Goal: Task Accomplishment & Management: Complete application form

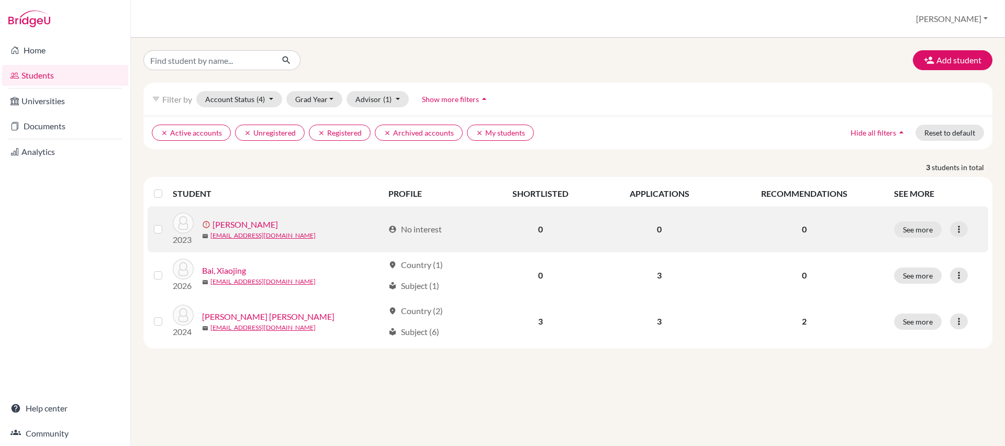
click at [166, 223] on label at bounding box center [166, 223] width 0 height 0
click at [0, 0] on input "checkbox" at bounding box center [0, 0] width 0 height 0
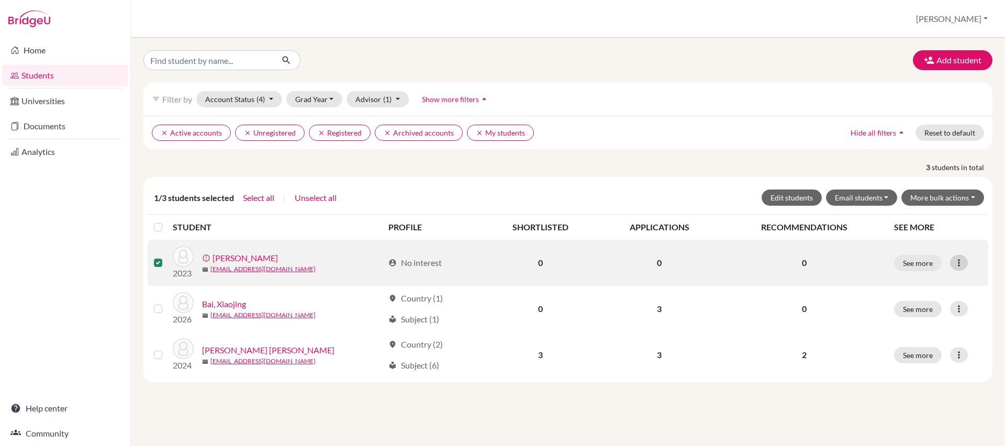
click at [965, 261] on div at bounding box center [959, 263] width 18 height 16
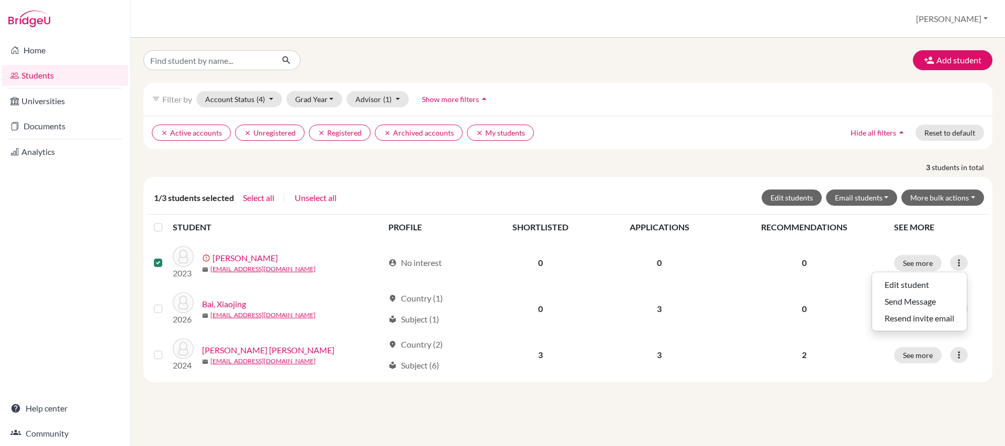
click at [631, 169] on p "3 students in total" at bounding box center [568, 167] width 865 height 11
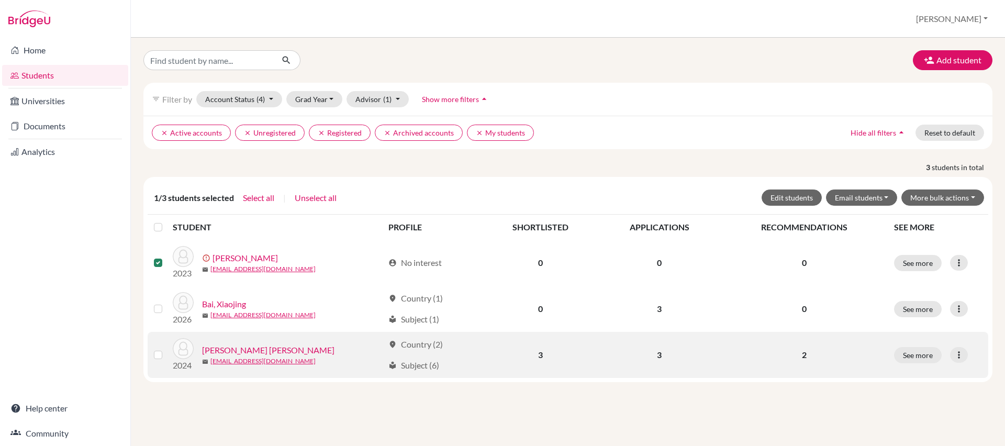
click at [166, 349] on label at bounding box center [166, 349] width 0 height 0
click at [0, 0] on input "checkbox" at bounding box center [0, 0] width 0 height 0
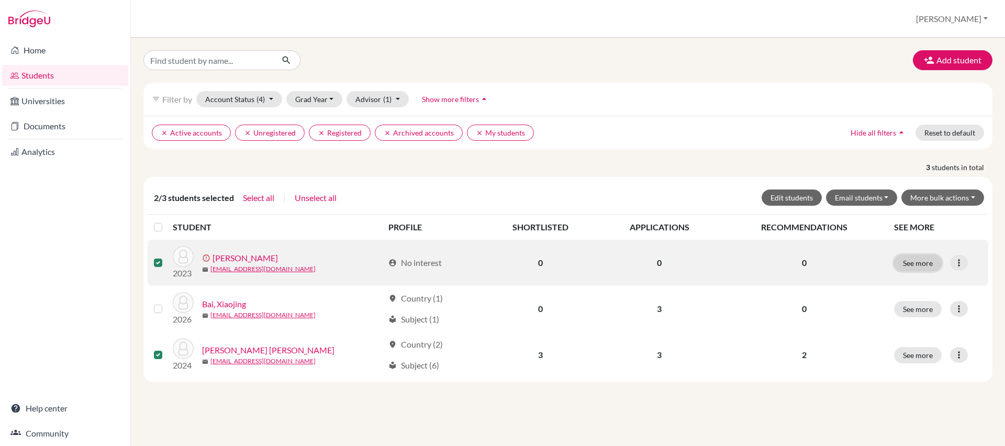
click at [913, 266] on button "See more" at bounding box center [918, 263] width 48 height 16
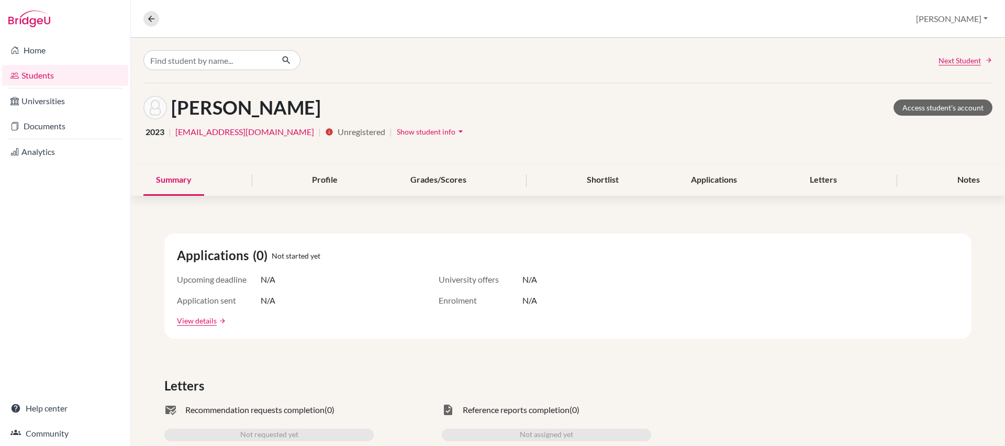
click at [25, 79] on link "Students" at bounding box center [65, 75] width 126 height 21
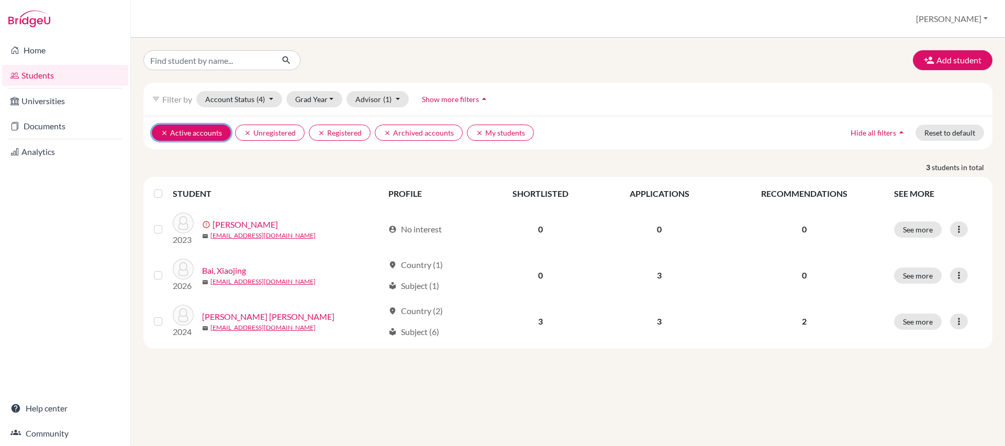
click at [163, 132] on icon "clear" at bounding box center [164, 132] width 7 height 7
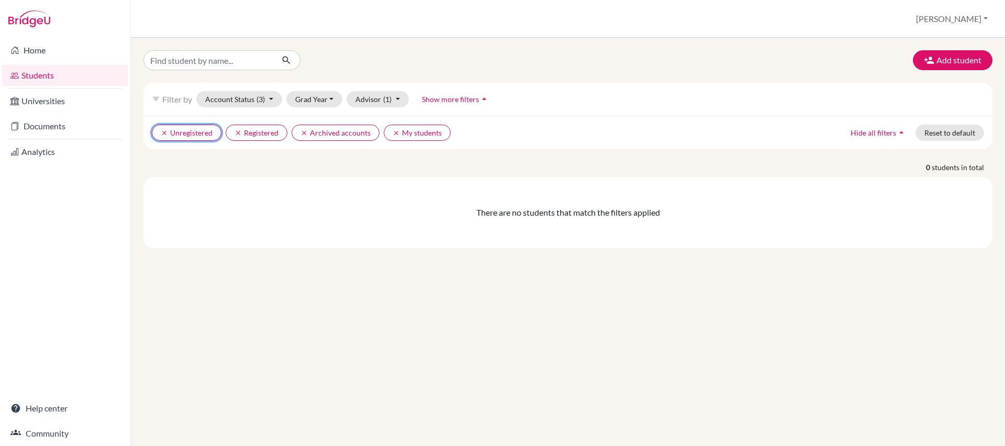
click at [163, 132] on icon "clear" at bounding box center [164, 132] width 7 height 7
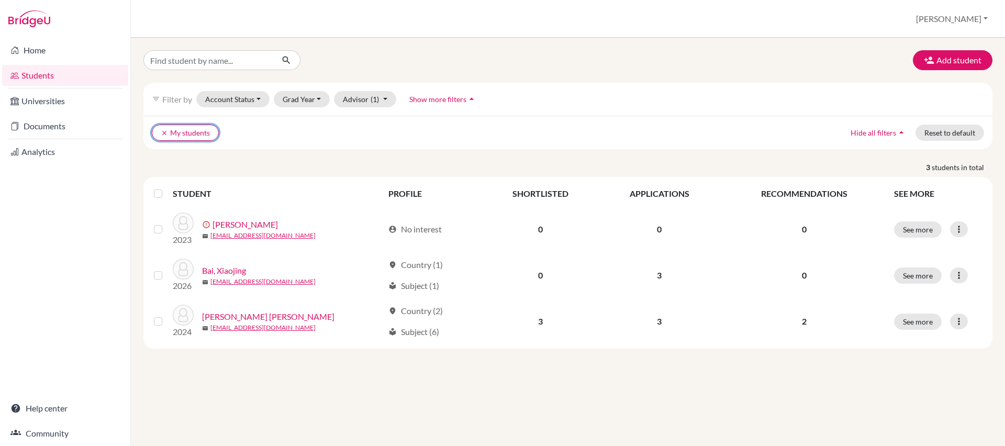
click at [163, 132] on icon "clear" at bounding box center [164, 132] width 7 height 7
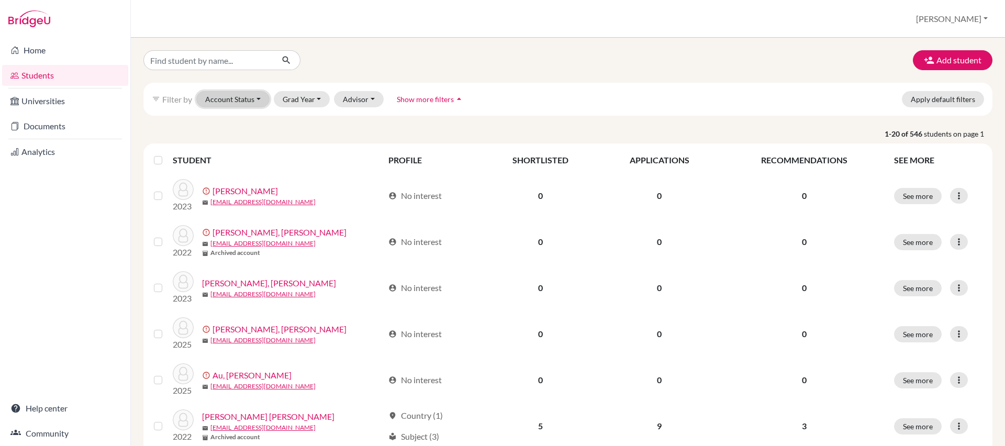
click at [244, 99] on button "Account Status" at bounding box center [232, 99] width 73 height 16
click at [245, 122] on span "Active accounts" at bounding box center [237, 121] width 57 height 13
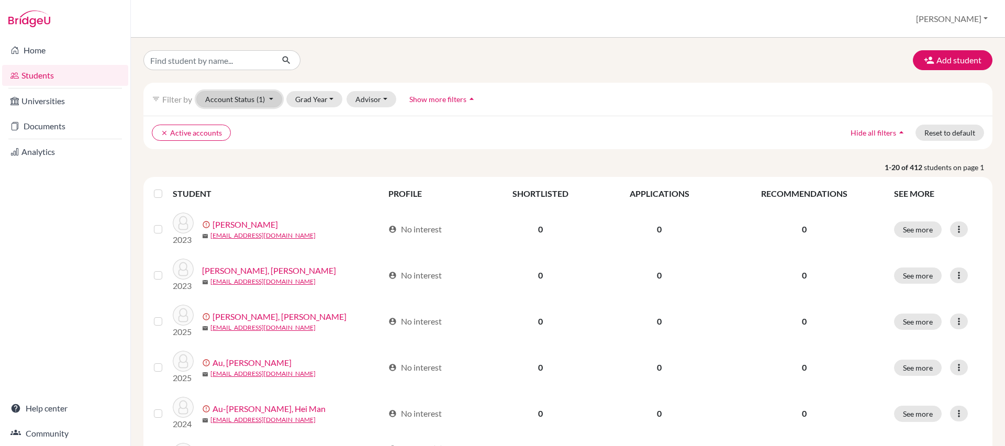
click at [245, 103] on button "Account Status (1)" at bounding box center [239, 99] width 86 height 16
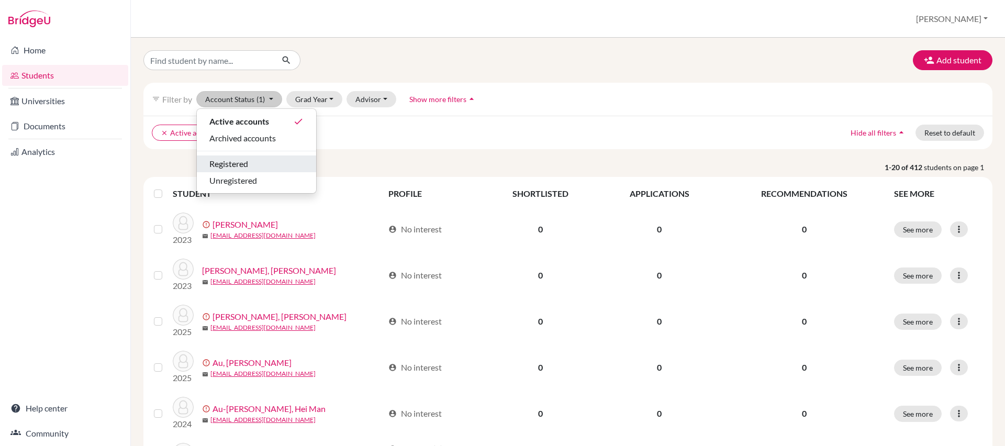
click at [255, 166] on div "Registered" at bounding box center [256, 164] width 94 height 13
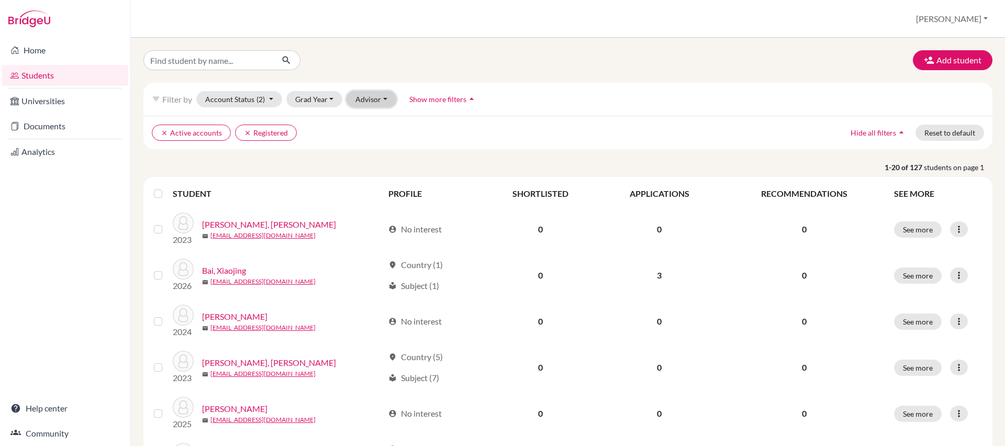
click at [379, 95] on button "Advisor" at bounding box center [372, 99] width 50 height 16
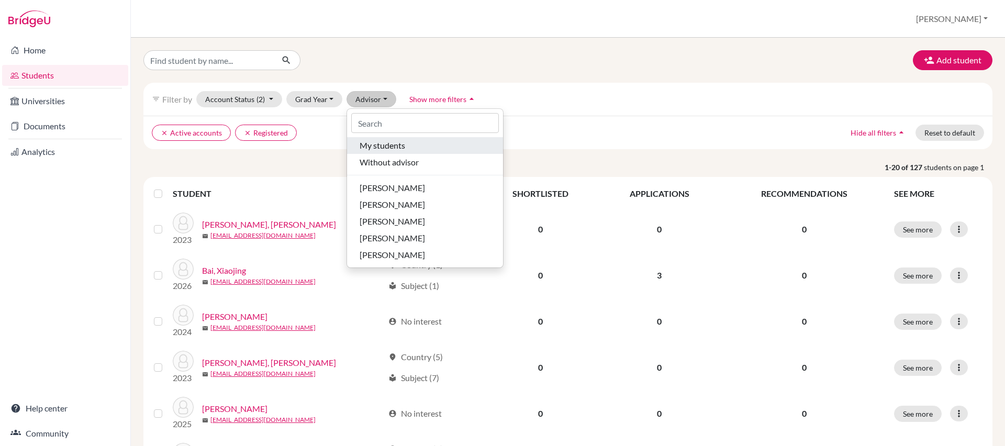
click at [393, 152] on button "My students" at bounding box center [425, 145] width 156 height 17
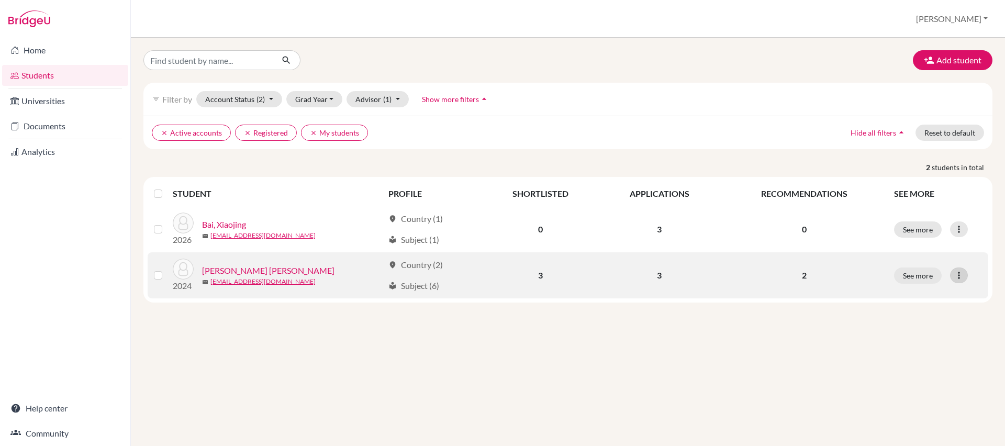
click at [962, 278] on icon at bounding box center [959, 275] width 10 height 10
click at [924, 297] on button "Edit student" at bounding box center [913, 297] width 83 height 17
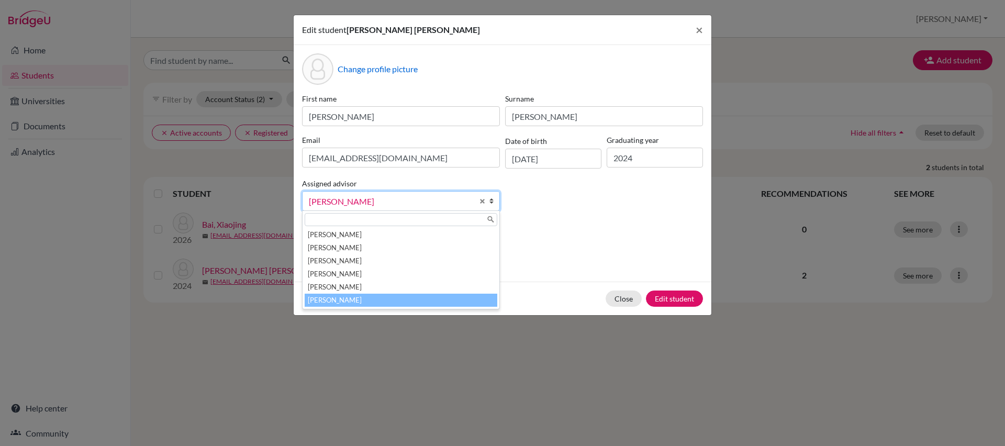
click at [431, 201] on span "Yau, Vivian" at bounding box center [391, 202] width 164 height 14
click at [554, 253] on div "Parents Add parent" at bounding box center [502, 246] width 401 height 37
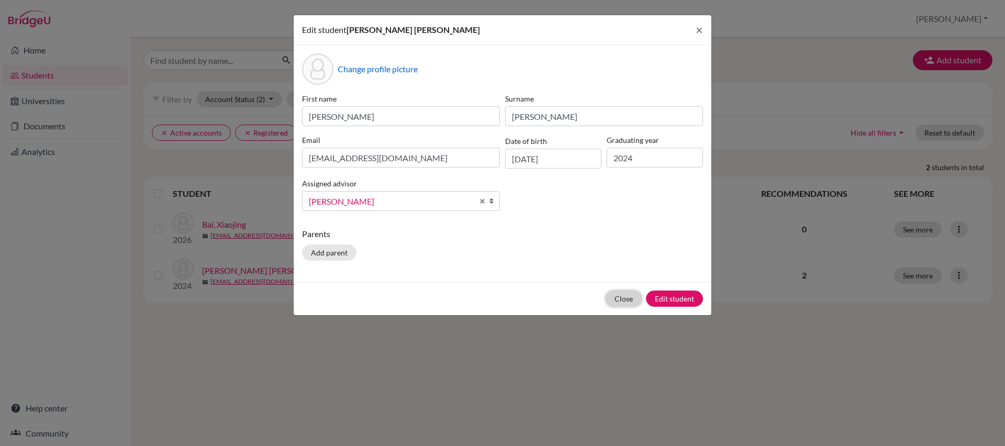
click at [625, 297] on button "Close" at bounding box center [624, 299] width 36 height 16
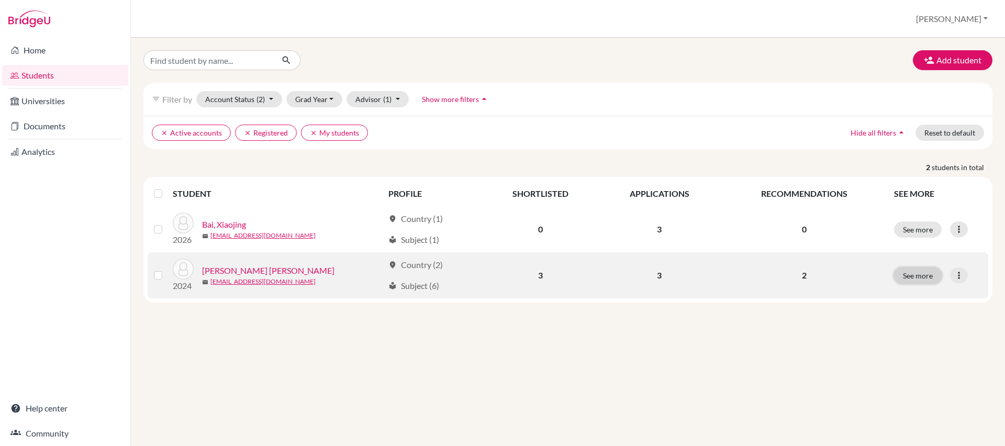
click at [923, 276] on button "See more" at bounding box center [918, 275] width 48 height 16
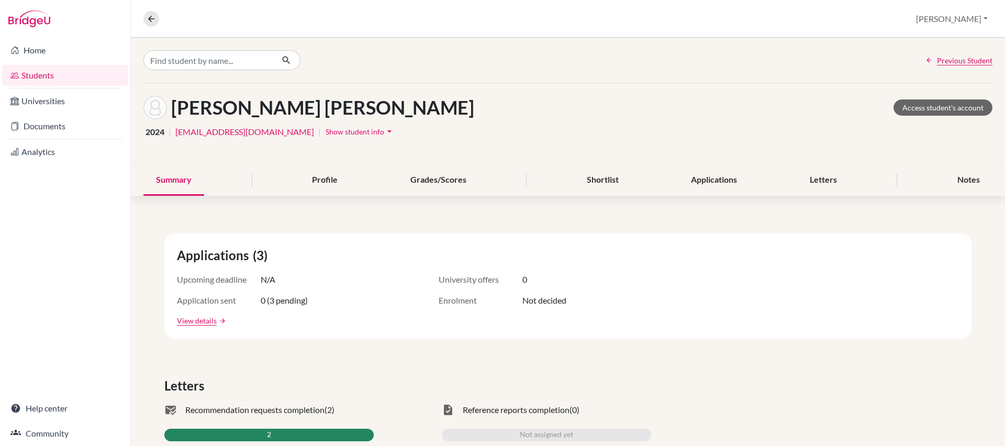
click at [70, 77] on link "Students" at bounding box center [65, 75] width 126 height 21
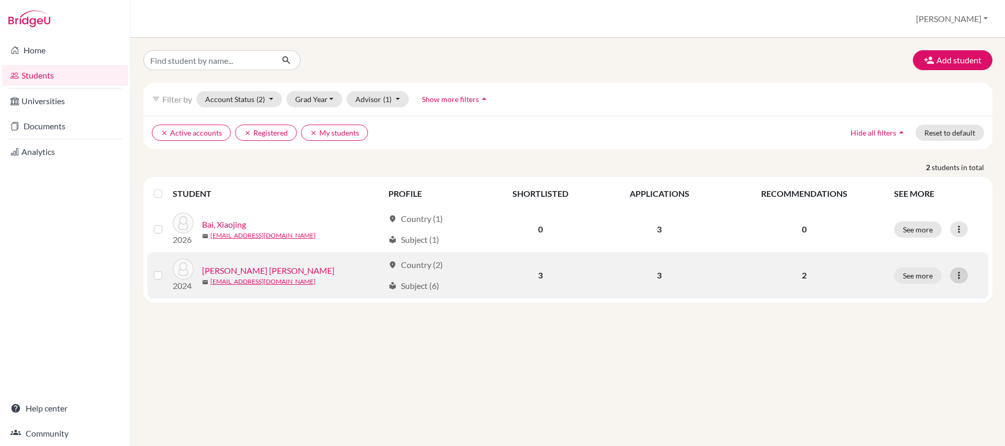
click at [956, 281] on div at bounding box center [959, 275] width 18 height 16
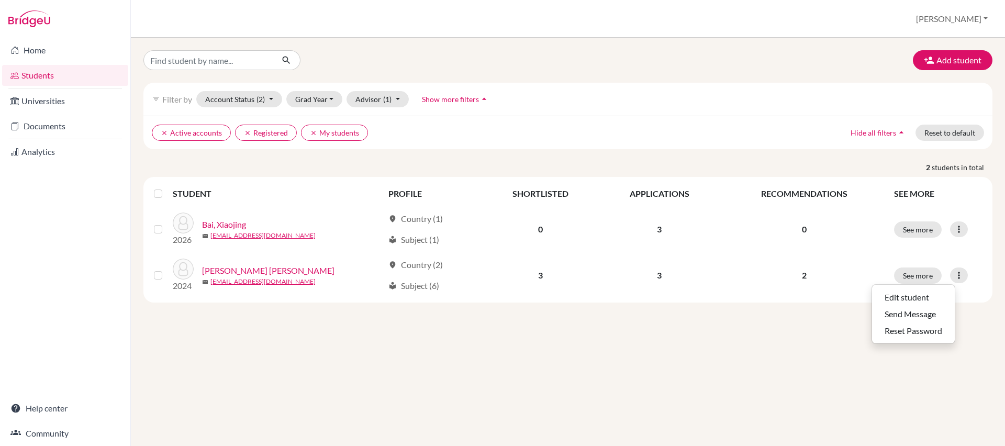
click at [495, 305] on div "Add student filter_list Filter by Account Status (2) Active accounts done Archi…" at bounding box center [568, 242] width 874 height 408
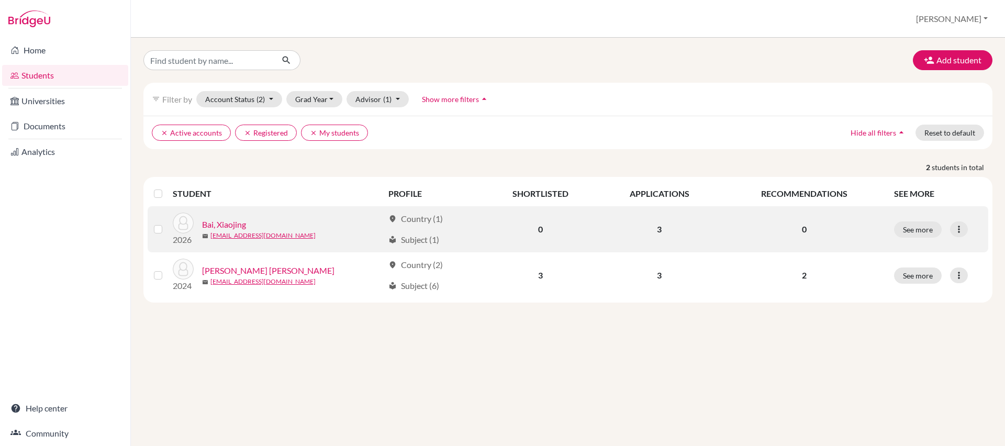
click at [227, 225] on link "Bai, Xiaojing" at bounding box center [224, 224] width 44 height 13
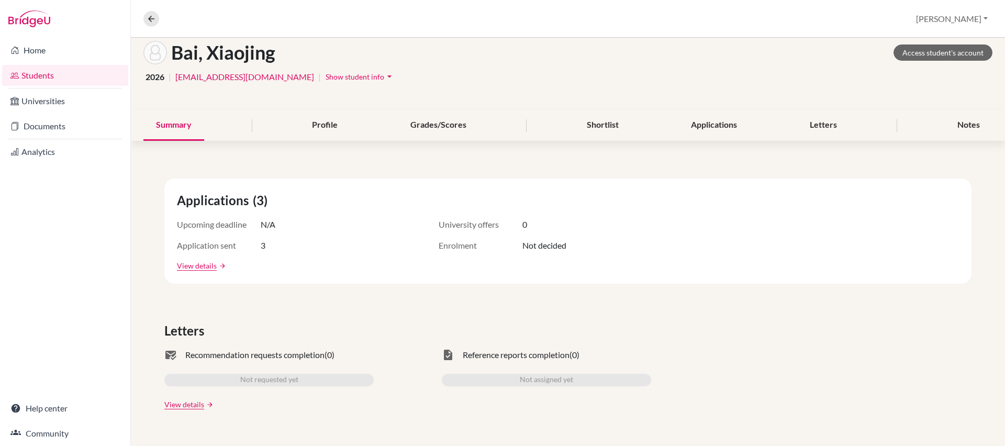
scroll to position [66, 0]
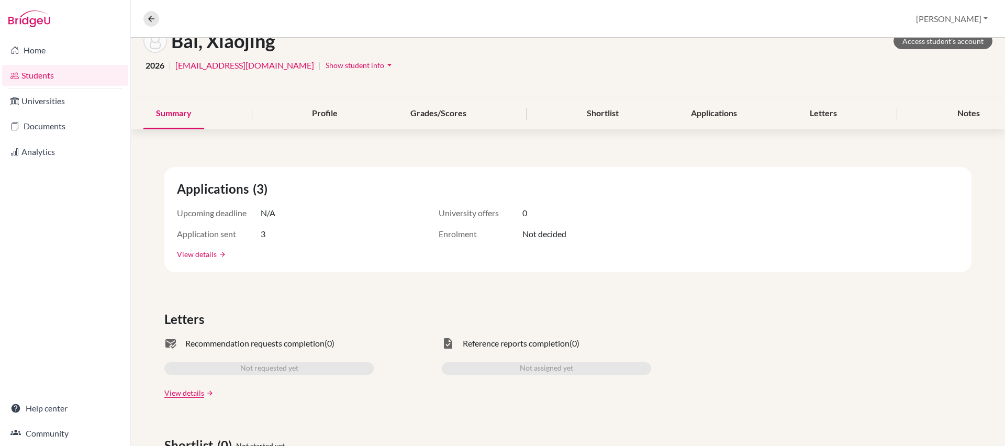
click at [197, 253] on link "View details" at bounding box center [197, 254] width 40 height 11
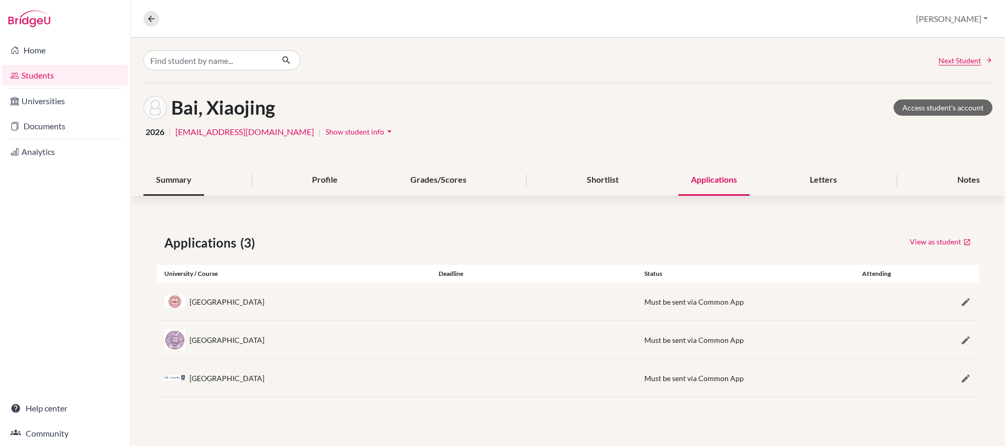
click at [156, 177] on div "Summary" at bounding box center [173, 180] width 61 height 31
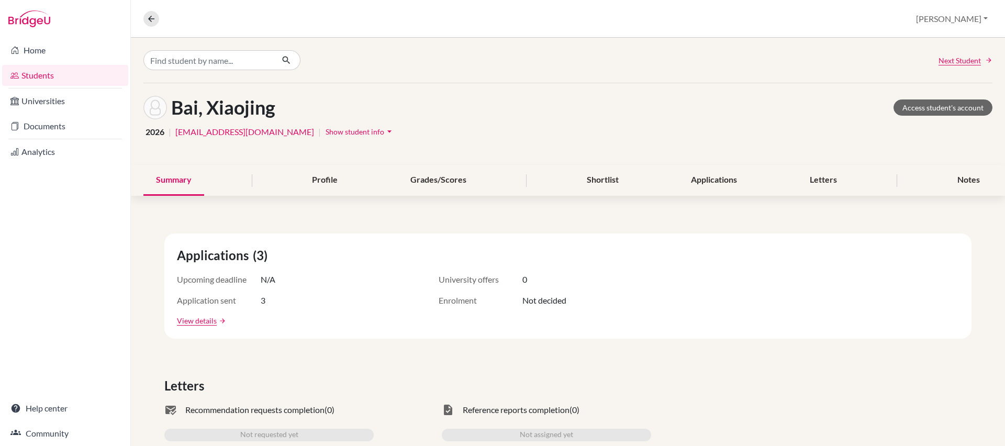
scroll to position [192, 0]
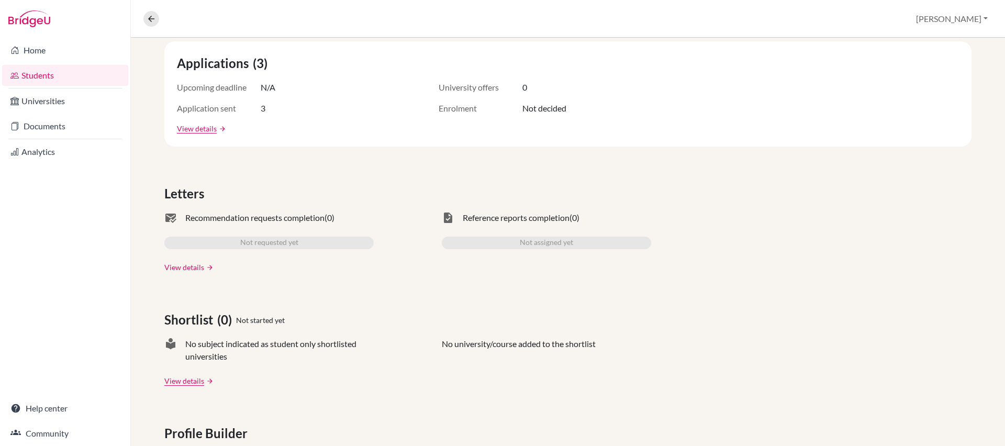
click at [182, 266] on link "View details" at bounding box center [184, 267] width 40 height 11
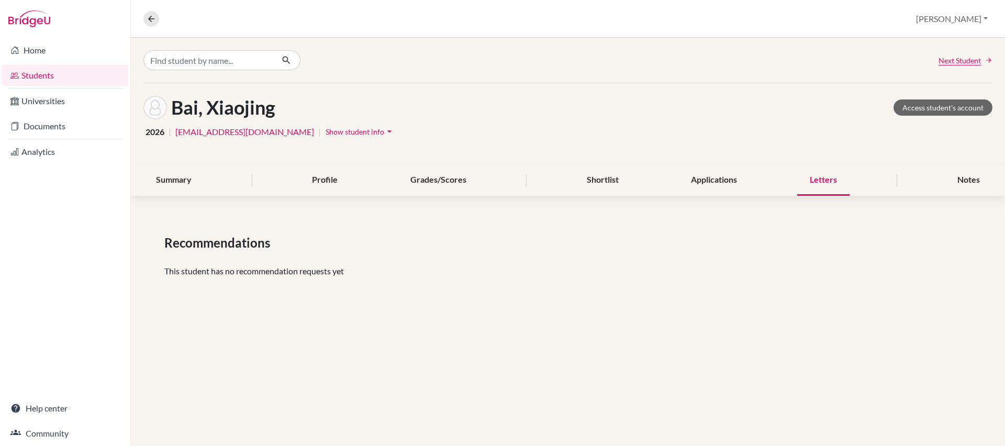
click at [59, 81] on link "Students" at bounding box center [65, 75] width 126 height 21
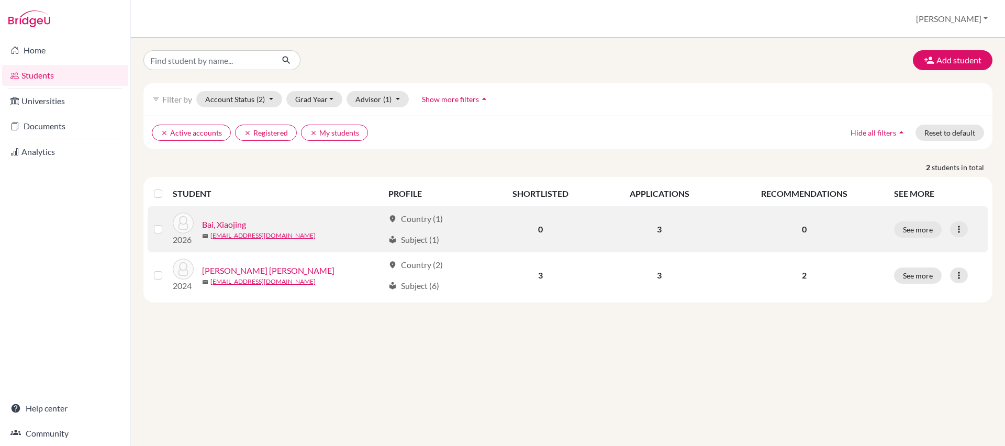
click at [222, 225] on link "Bai, Xiaojing" at bounding box center [224, 224] width 44 height 13
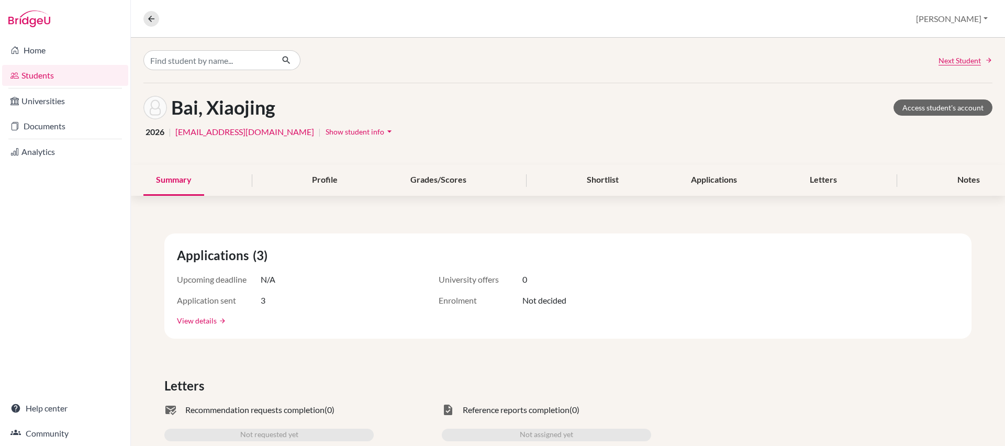
click at [211, 320] on link "View details" at bounding box center [197, 320] width 40 height 11
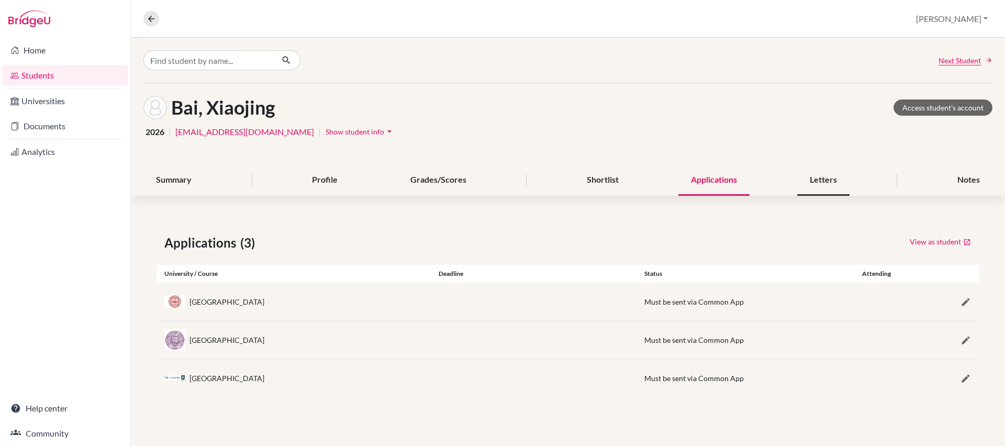
click at [822, 182] on div "Letters" at bounding box center [823, 180] width 52 height 31
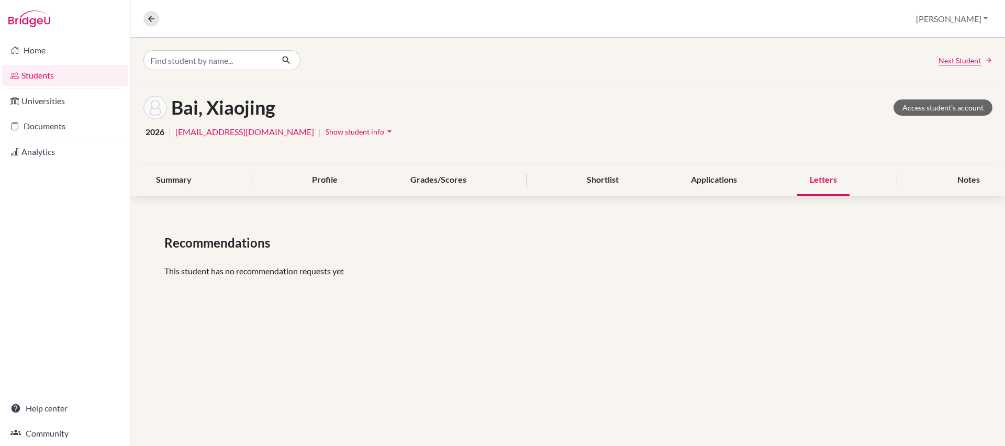
click at [84, 76] on link "Students" at bounding box center [65, 75] width 126 height 21
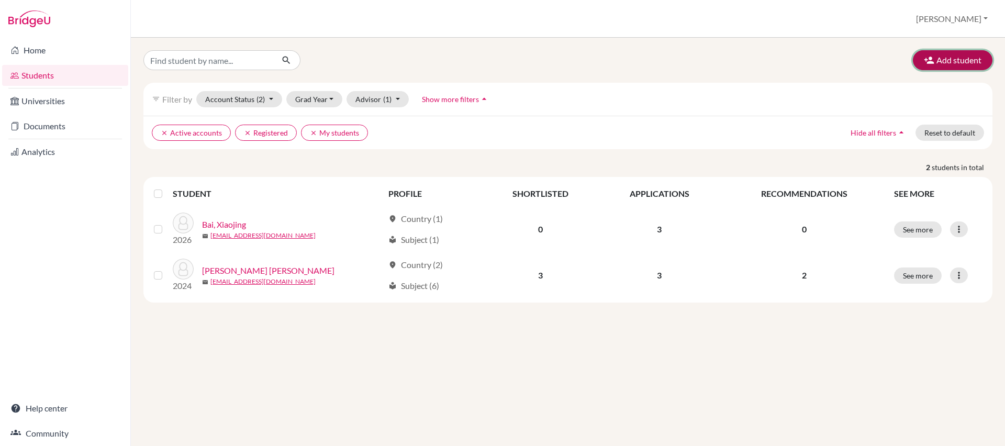
click at [954, 66] on button "Add student" at bounding box center [953, 60] width 80 height 20
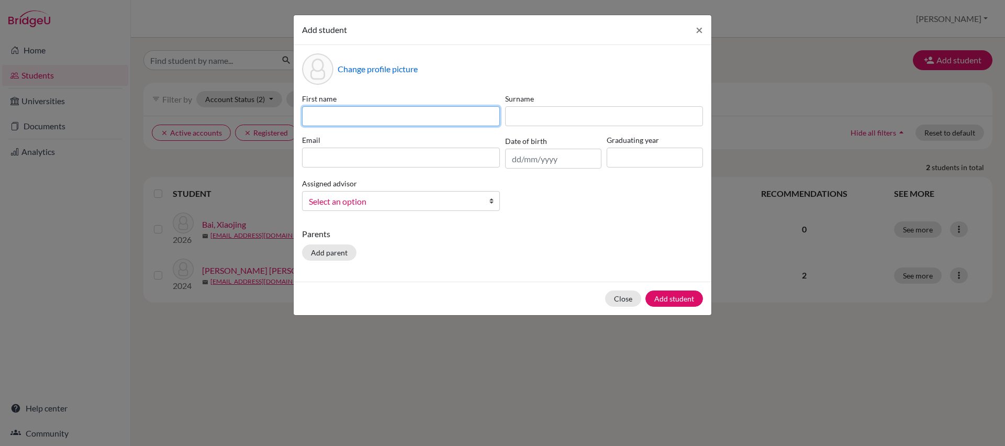
click at [378, 111] on input at bounding box center [401, 116] width 198 height 20
click at [276, 111] on div "Add student × Change profile picture First name [PERSON_NAME] Surname Email Dat…" at bounding box center [502, 223] width 1005 height 446
type input "Au [PERSON_NAME]"
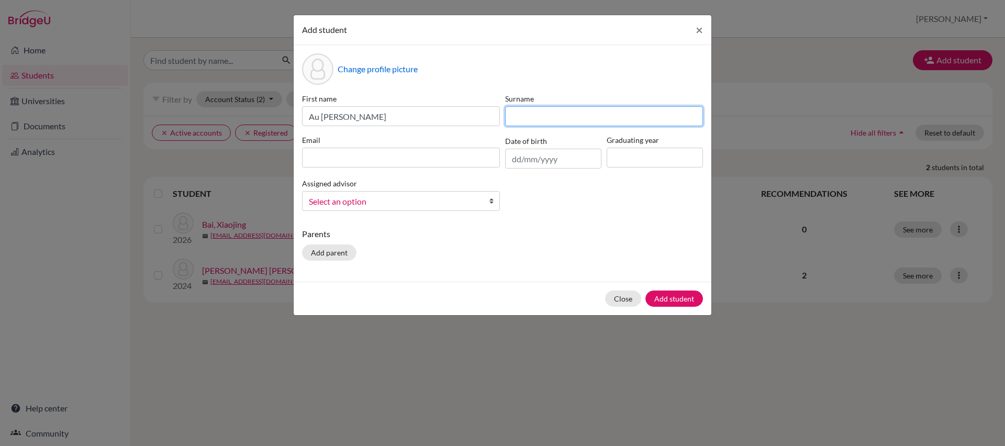
click at [526, 120] on input at bounding box center [604, 116] width 198 height 20
paste input "Au [PERSON_NAME]"
type input "Au [PERSON_NAME]"
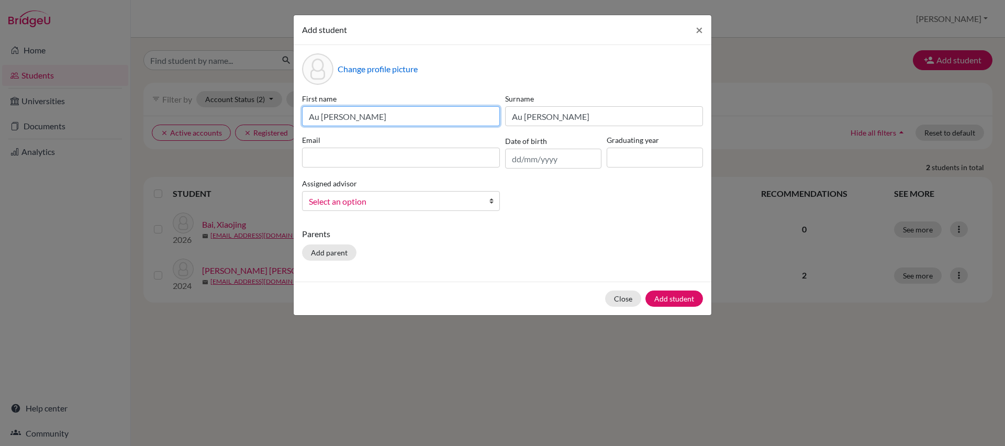
drag, startPoint x: 384, startPoint y: 121, endPoint x: 263, endPoint y: 119, distance: 120.9
click at [263, 119] on div "Add student × Change profile picture First name [PERSON_NAME] Surname [PERSON_N…" at bounding box center [502, 223] width 1005 height 446
type input "[PERSON_NAME]"
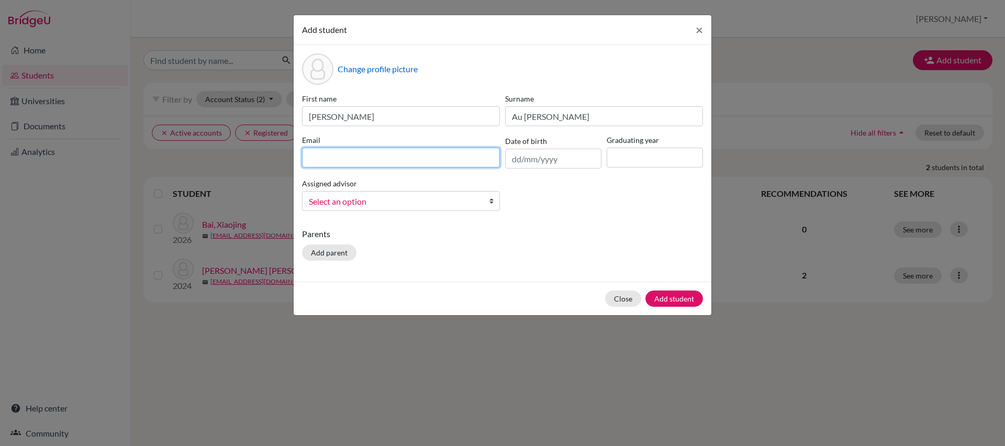
click at [346, 158] on input at bounding box center [401, 158] width 198 height 20
paste input "[EMAIL_ADDRESS][DOMAIN_NAME]"
type input "[EMAIL_ADDRESS][DOMAIN_NAME]"
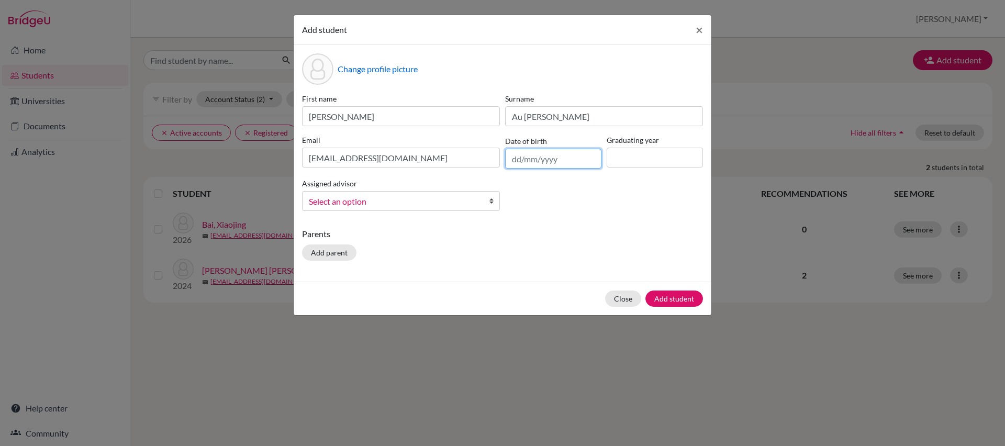
click at [518, 159] on input "text" at bounding box center [553, 159] width 96 height 20
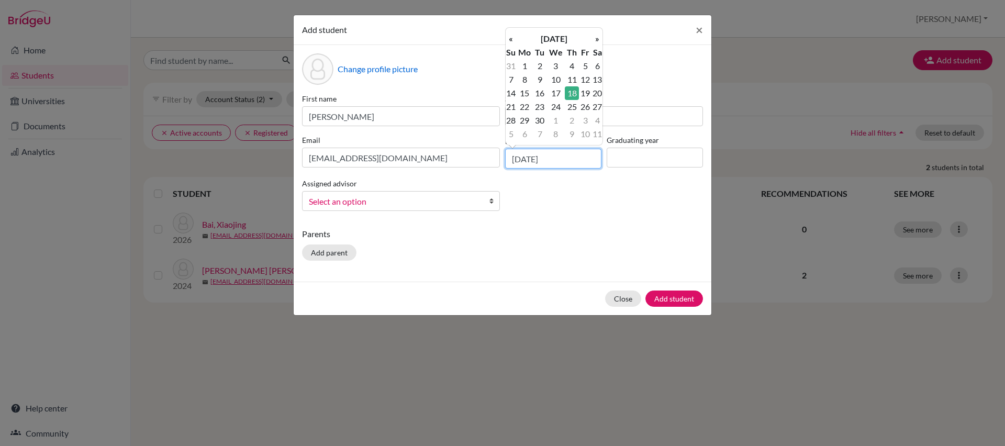
type input "18/09/2008"
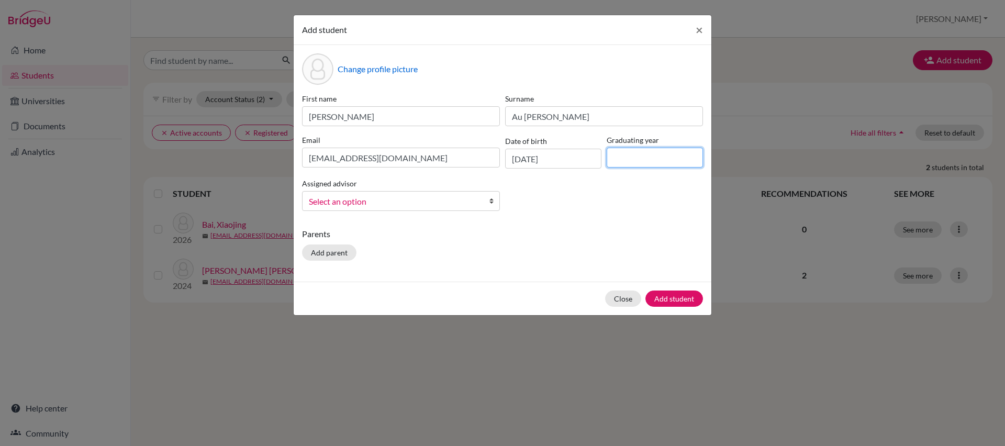
click at [650, 159] on input at bounding box center [655, 158] width 96 height 20
type input "2026"
click at [377, 204] on span "Select an option" at bounding box center [394, 202] width 171 height 14
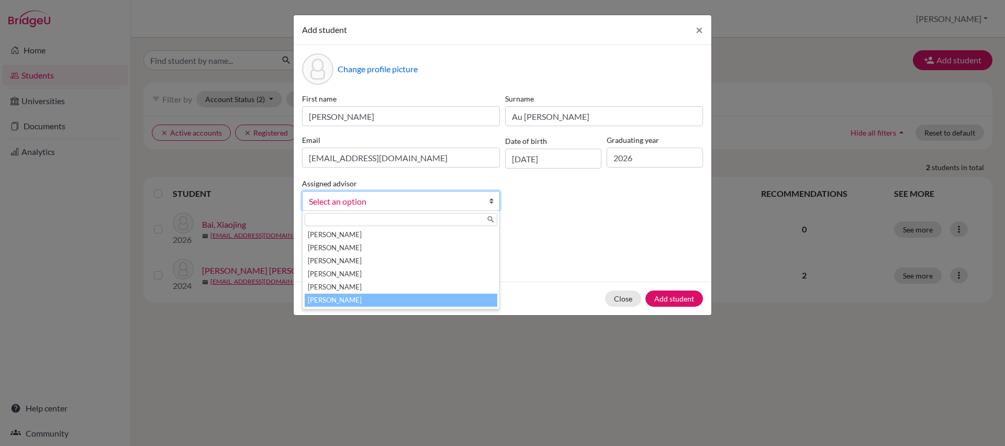
click at [354, 302] on li "Yau, Vivian" at bounding box center [401, 300] width 193 height 13
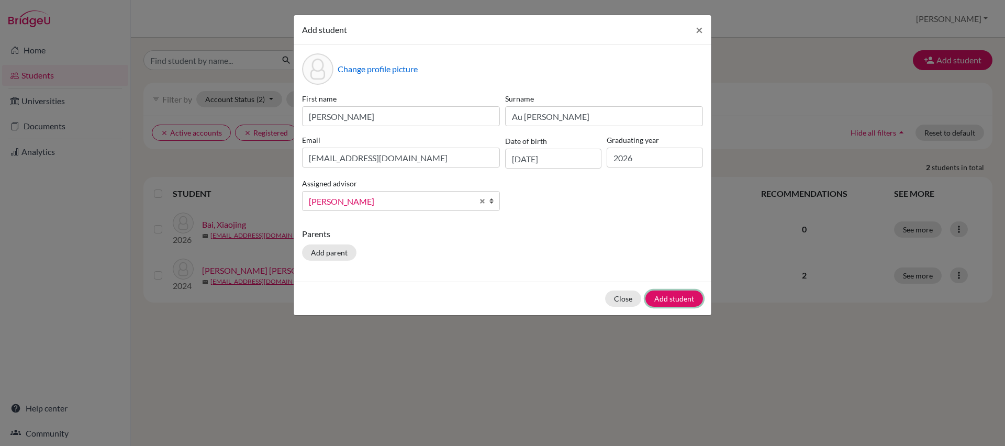
click at [676, 296] on button "Add student" at bounding box center [674, 299] width 58 height 16
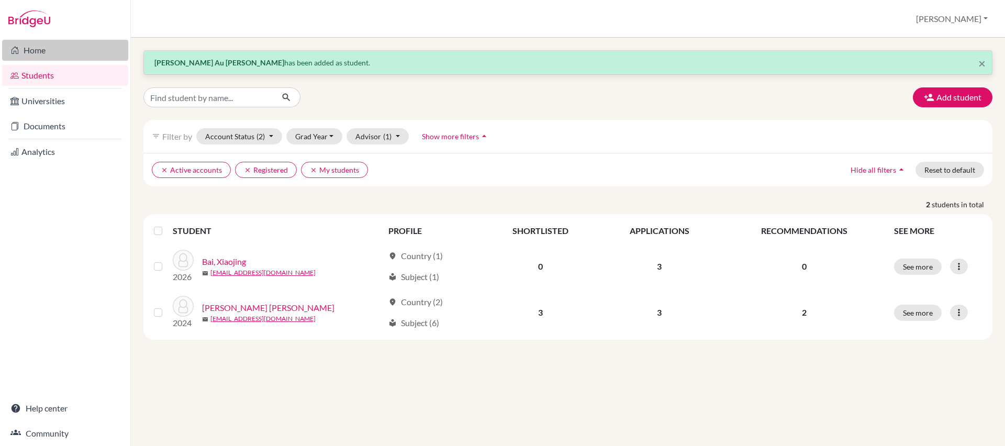
click at [31, 49] on link "Home" at bounding box center [65, 50] width 126 height 21
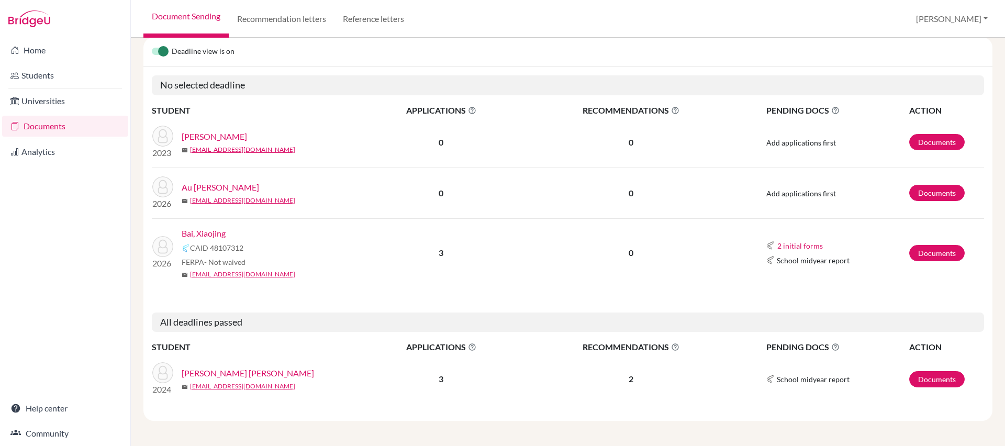
scroll to position [138, 0]
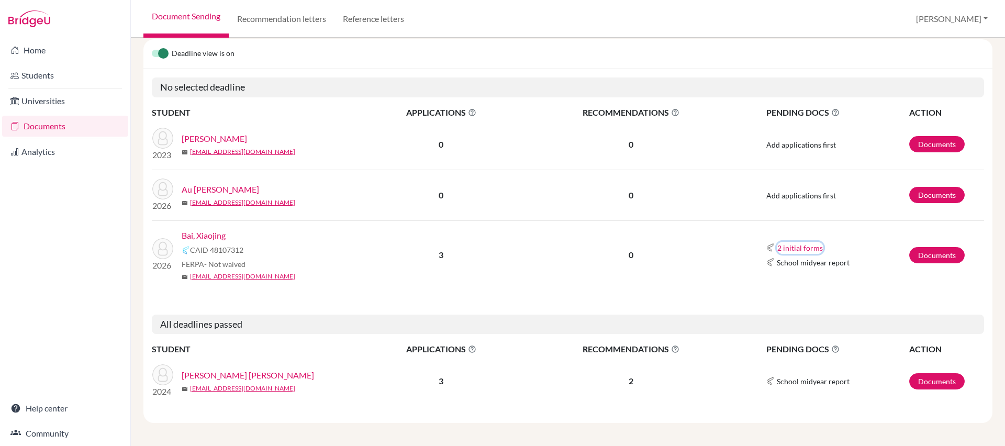
click at [790, 247] on button "2 initial forms" at bounding box center [800, 248] width 47 height 12
click at [916, 259] on link "Documents" at bounding box center [936, 255] width 55 height 16
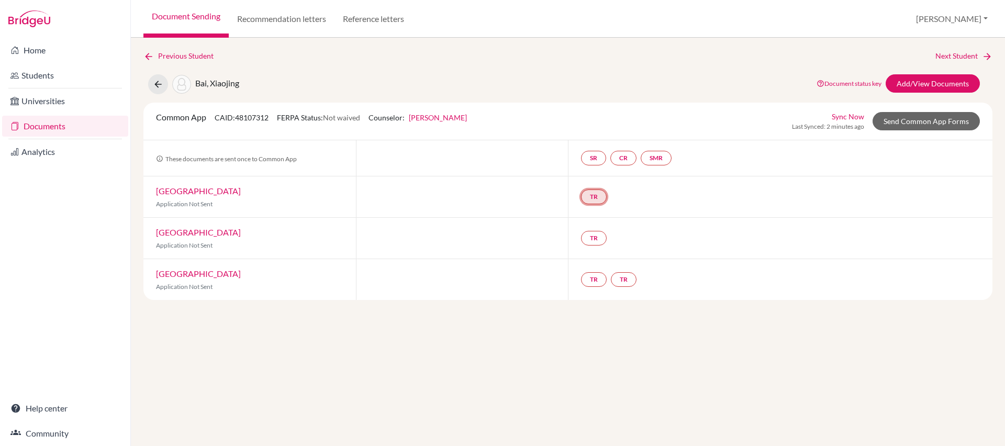
click at [600, 199] on link "TR" at bounding box center [594, 196] width 26 height 15
click at [594, 236] on link "TR" at bounding box center [594, 238] width 26 height 15
click at [599, 278] on link "TR" at bounding box center [594, 279] width 26 height 15
click at [596, 196] on link "TR" at bounding box center [594, 196] width 26 height 15
click at [598, 176] on small "Incomplete" at bounding box center [593, 175] width 91 height 9
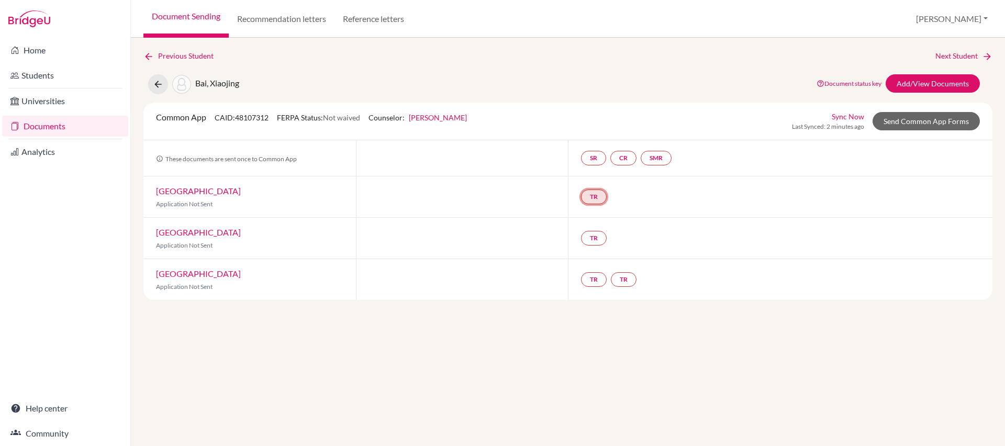
click at [598, 197] on link "TR" at bounding box center [594, 196] width 26 height 15
click at [598, 158] on h3 "Teacher recommendation" at bounding box center [593, 157] width 104 height 19
click at [596, 194] on link "TR" at bounding box center [594, 196] width 26 height 15
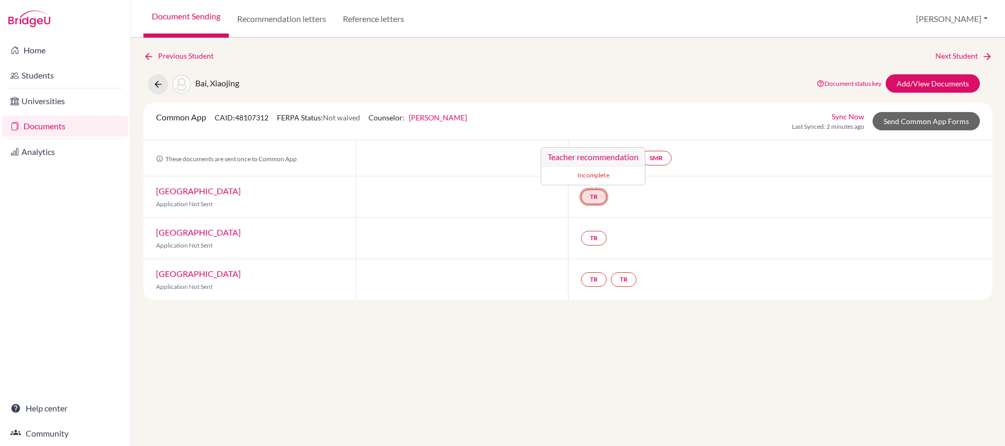
click at [596, 194] on link "TR Teacher recommendation Incomplete" at bounding box center [594, 196] width 26 height 15
click at [596, 194] on link "TR" at bounding box center [594, 196] width 26 height 15
click at [72, 130] on link "Documents" at bounding box center [65, 126] width 126 height 21
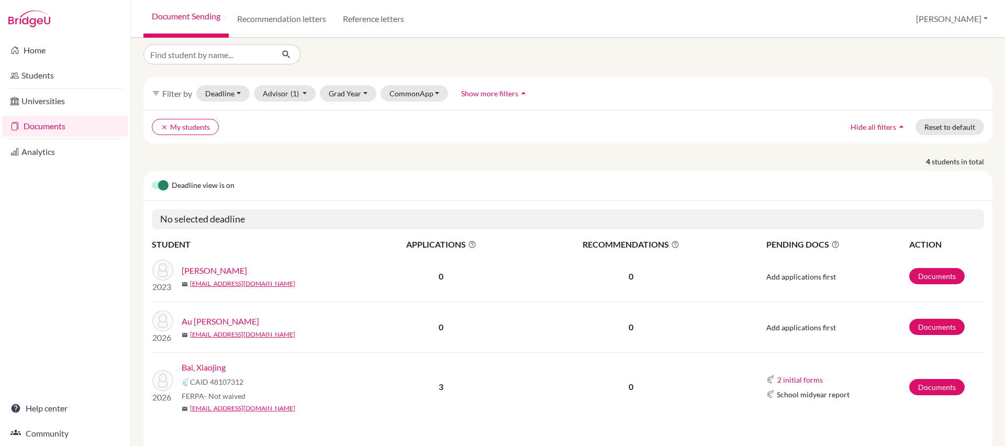
scroll to position [6, 0]
click at [793, 322] on span "Add applications first" at bounding box center [801, 326] width 70 height 9
click at [800, 396] on span "School midyear report" at bounding box center [813, 393] width 73 height 11
click at [798, 382] on button "2 initial forms" at bounding box center [800, 379] width 47 height 12
click at [801, 400] on div "Counselor recommendation" at bounding box center [824, 398] width 92 height 11
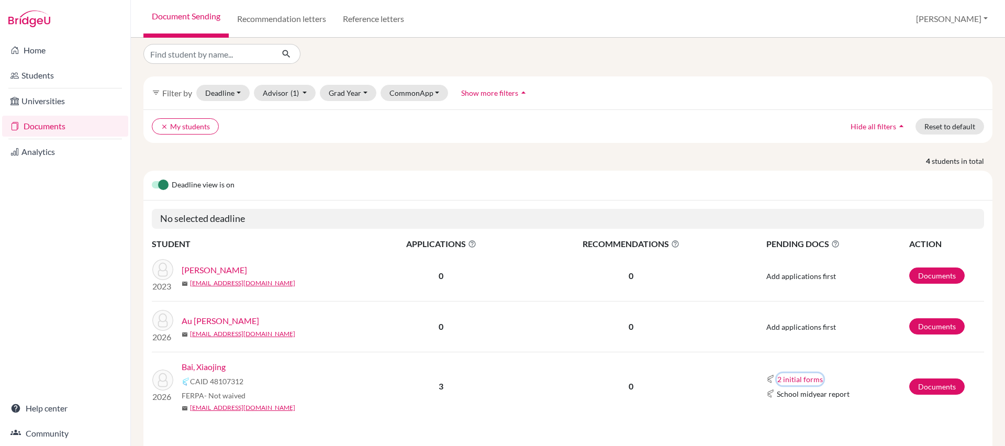
click at [792, 378] on button "2 initial forms" at bounding box center [800, 379] width 47 height 12
click at [920, 386] on link "Documents" at bounding box center [936, 386] width 55 height 16
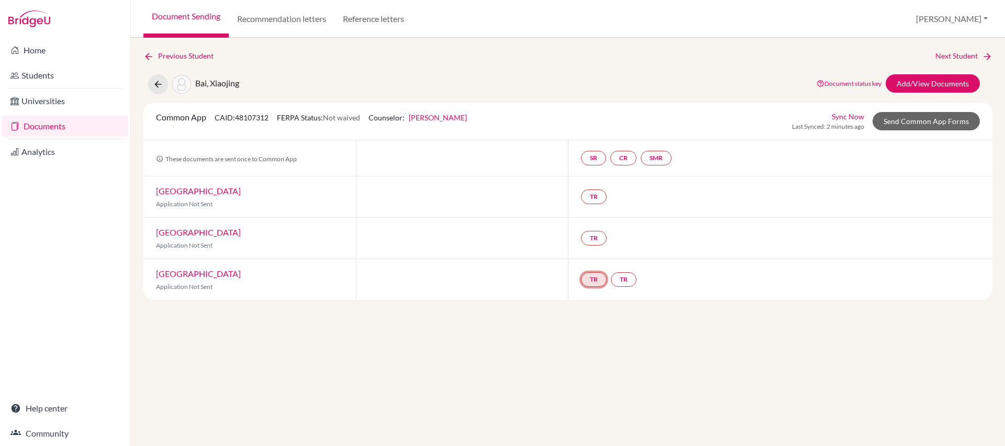
click at [597, 281] on link "TR" at bounding box center [594, 279] width 26 height 15
click at [597, 257] on small "Incomplete" at bounding box center [593, 257] width 91 height 9
click at [594, 277] on link "TR" at bounding box center [594, 279] width 26 height 15
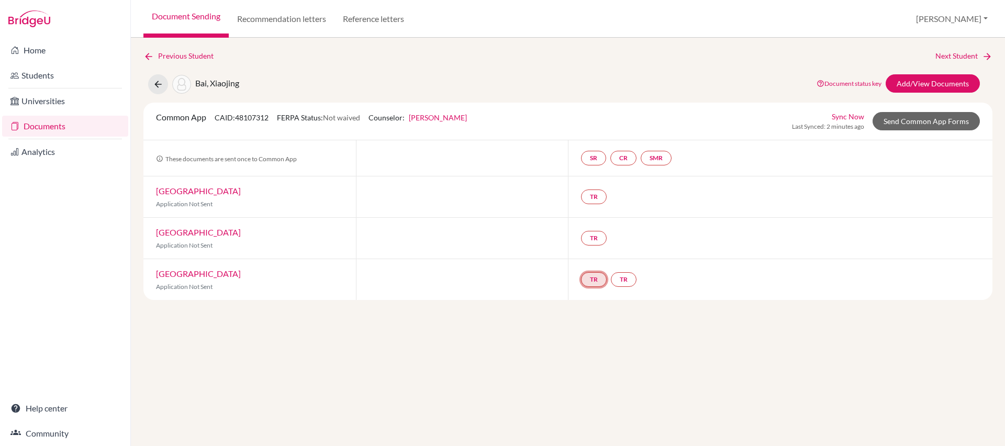
click at [594, 277] on link "TR" at bounding box center [594, 279] width 26 height 15
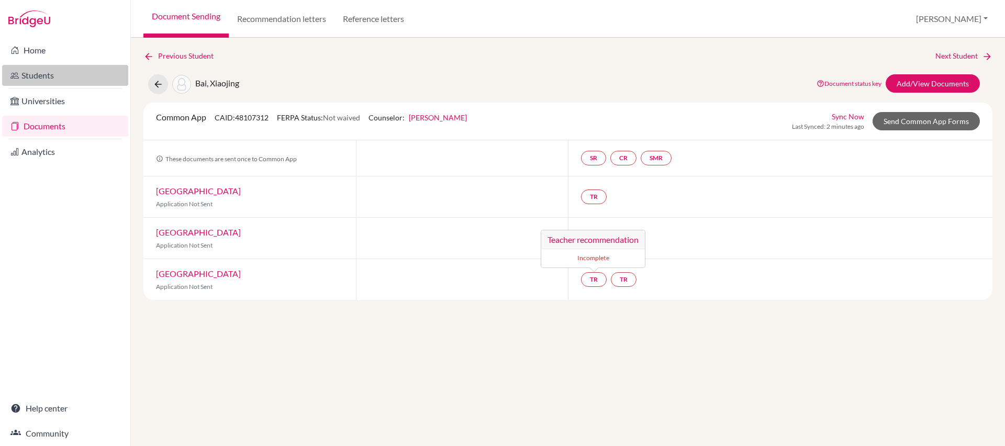
click at [38, 69] on link "Students" at bounding box center [65, 75] width 126 height 21
